Goal: Find specific page/section: Find specific page/section

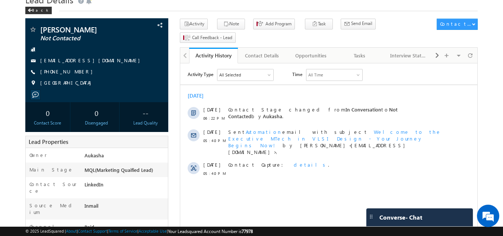
click at [301, 12] on div "Lead Details Back" at bounding box center [251, 5] width 453 height 27
click at [192, 25] on button "Activity" at bounding box center [194, 24] width 28 height 11
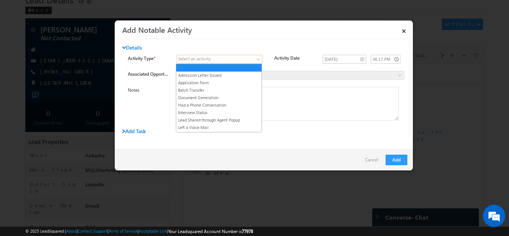
click at [256, 55] on link at bounding box center [219, 59] width 86 height 9
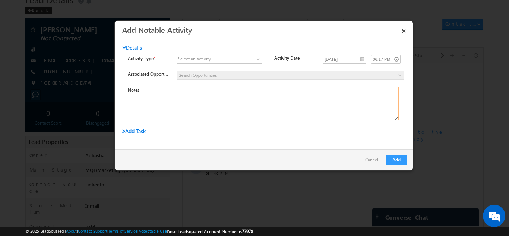
click at [296, 93] on textarea at bounding box center [287, 104] width 222 height 34
click at [401, 28] on link "×" at bounding box center [403, 29] width 13 height 13
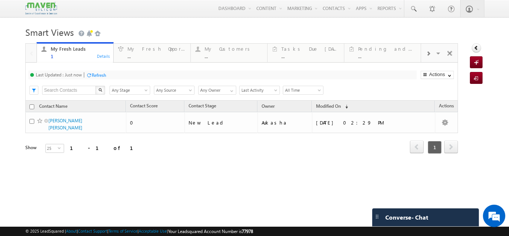
click at [426, 50] on div at bounding box center [428, 53] width 14 height 17
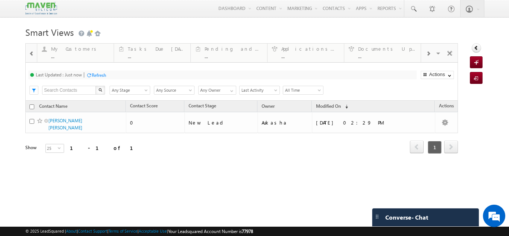
click at [426, 50] on div at bounding box center [428, 53] width 14 height 17
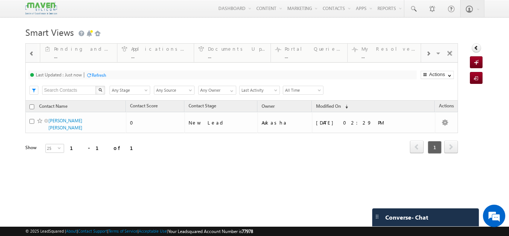
click at [426, 50] on div at bounding box center [428, 53] width 14 height 17
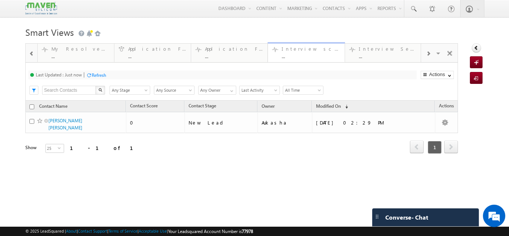
click at [308, 47] on div "Interview scheduled" at bounding box center [310, 49] width 58 height 6
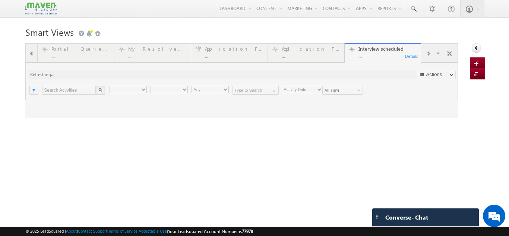
type input "Any Owner"
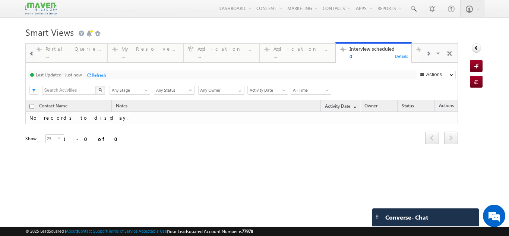
click at [99, 76] on div "Refresh" at bounding box center [99, 75] width 15 height 6
click at [399, 57] on div "Details" at bounding box center [401, 55] width 14 height 7
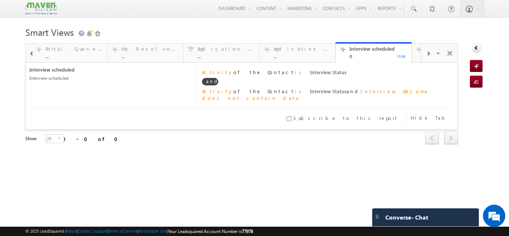
scroll to position [4, 0]
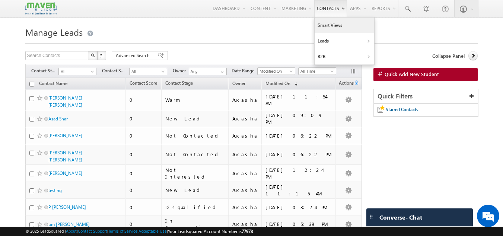
click at [337, 27] on link "Smart Views" at bounding box center [345, 25] width 60 height 16
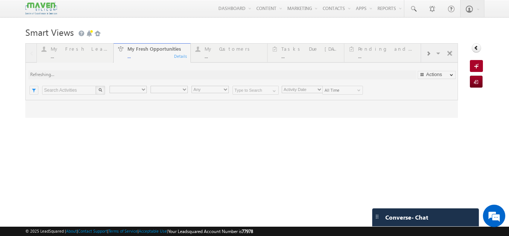
type input "Current User"
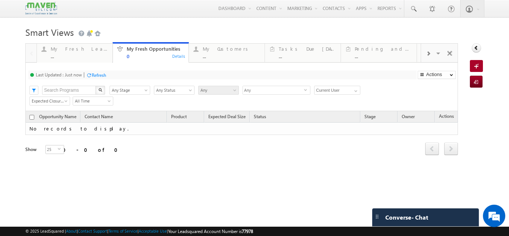
click at [178, 58] on div "Details" at bounding box center [179, 55] width 14 height 7
